Goal: Navigation & Orientation: Understand site structure

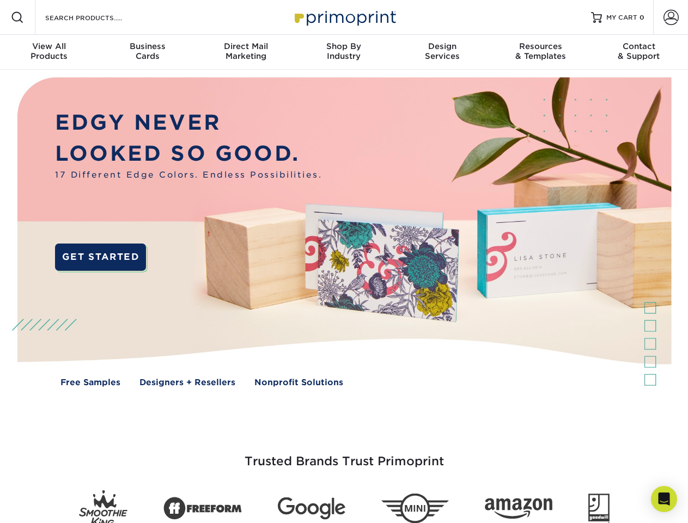
click at [343, 261] on img at bounding box center [343, 240] width 680 height 340
click at [17, 17] on span at bounding box center [17, 17] width 13 height 13
click at [670, 17] on span at bounding box center [670, 17] width 15 height 15
click at [49, 52] on div "View All Products" at bounding box center [49, 51] width 98 height 20
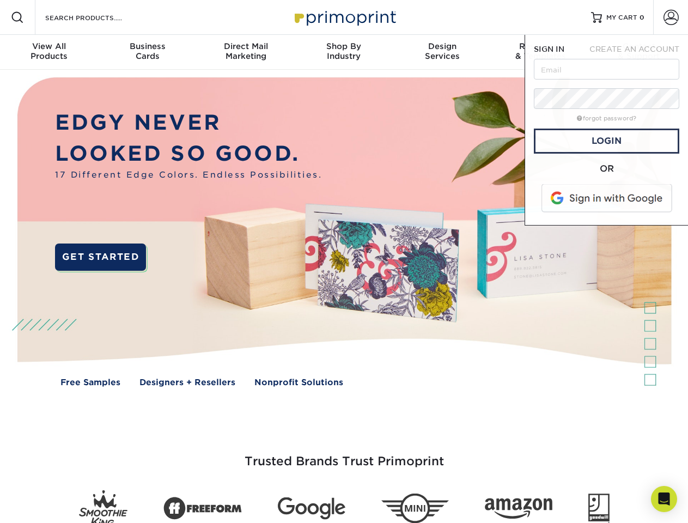
click at [147, 52] on div "Business Cards" at bounding box center [147, 51] width 98 height 20
click at [246, 52] on div "Direct Mail Marketing" at bounding box center [246, 51] width 98 height 20
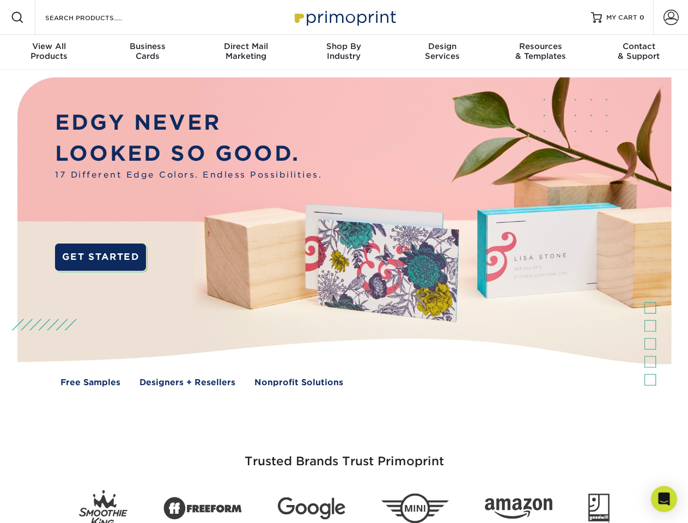
click at [343, 52] on div "Shop By Industry" at bounding box center [343, 51] width 98 height 20
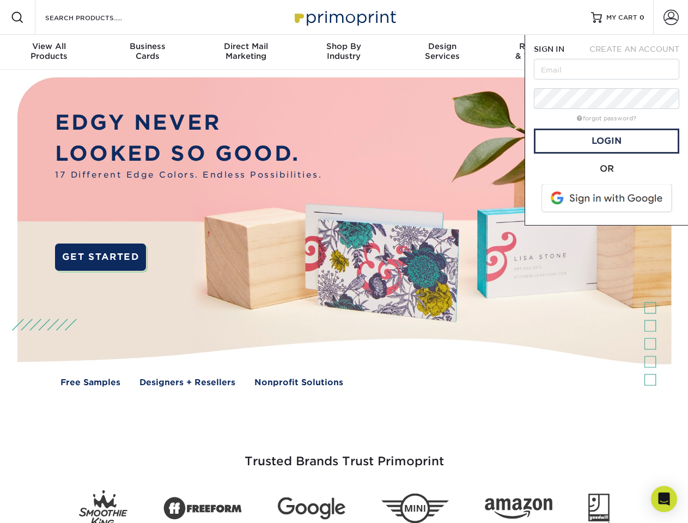
click at [442, 52] on div "Design Services" at bounding box center [442, 51] width 98 height 20
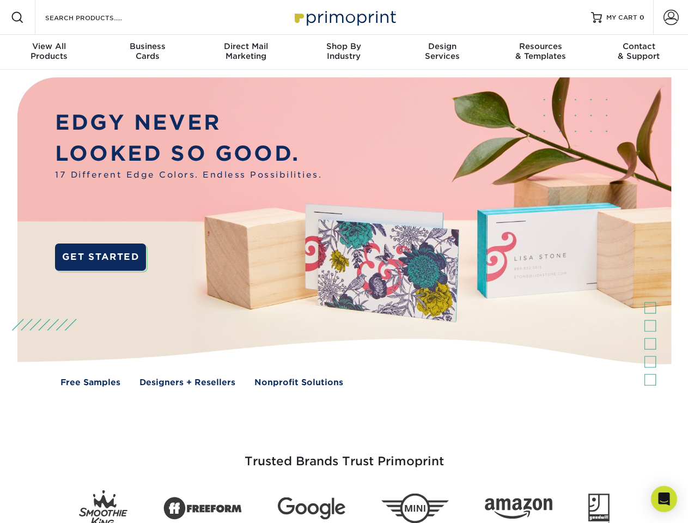
click at [540, 52] on span "SIGN IN" at bounding box center [548, 49] width 30 height 9
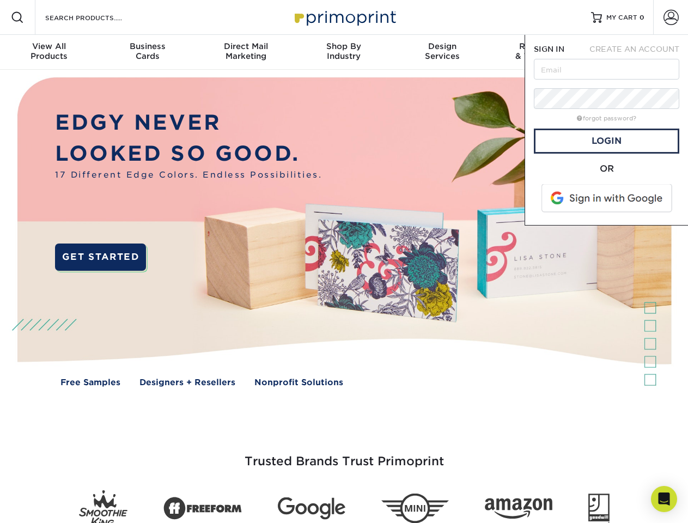
click at [639, 52] on div "Contact & Support" at bounding box center [639, 51] width 98 height 20
